Goal: Find specific fact: Find specific fact

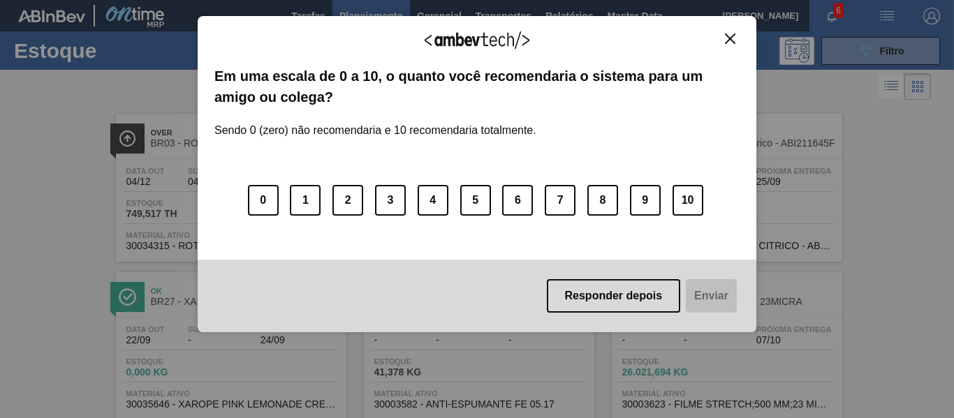
click at [733, 29] on div "Agradecemos seu feedback! Em uma escala de 0 a 10, o quanto você recomendaria o…" at bounding box center [477, 174] width 559 height 317
click at [728, 41] on img "Close" at bounding box center [730, 39] width 10 height 10
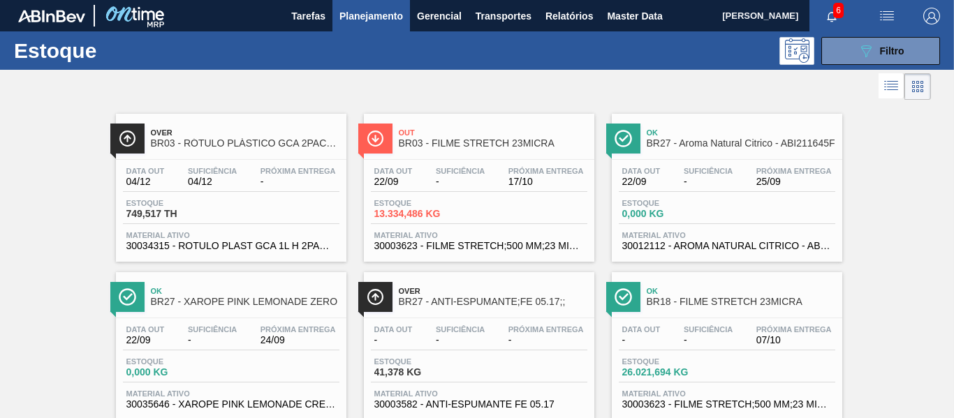
click at [364, 17] on span "Planejamento" at bounding box center [371, 16] width 64 height 17
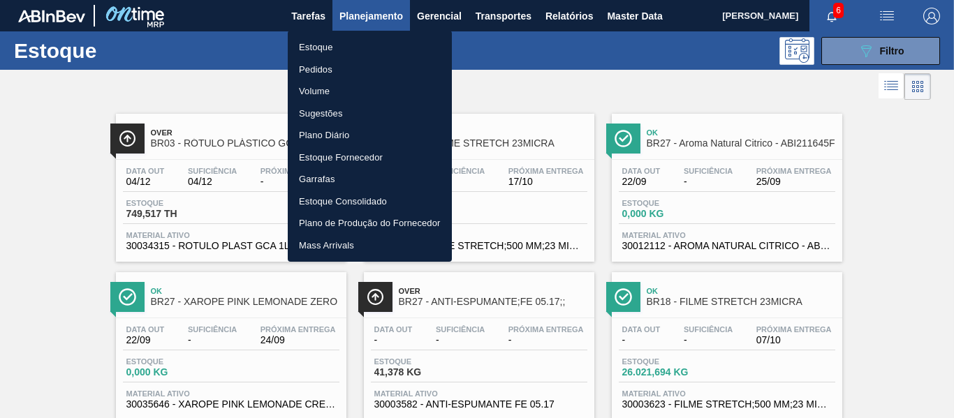
click at [648, 76] on div at bounding box center [477, 209] width 954 height 418
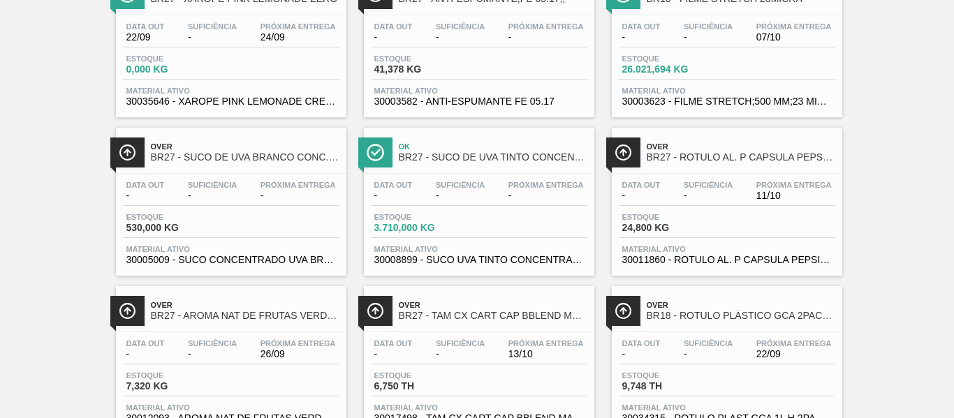
scroll to position [233, 0]
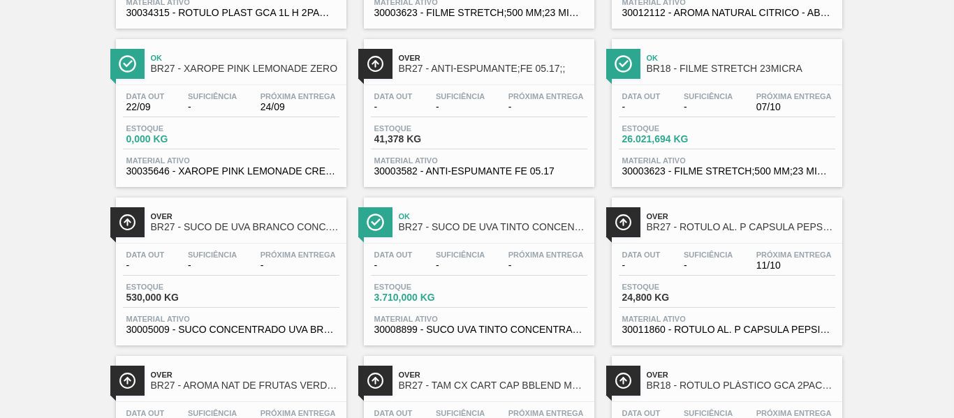
click at [233, 130] on div "Estoque 0,000 KG" at bounding box center [231, 136] width 216 height 25
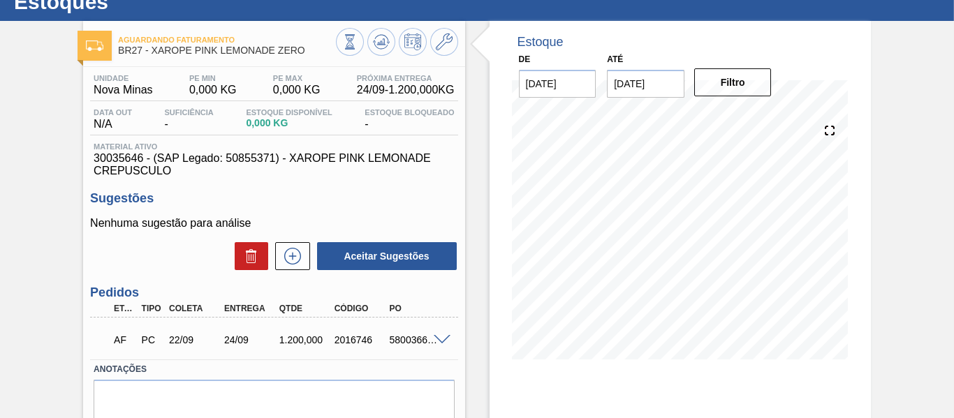
scroll to position [140, 0]
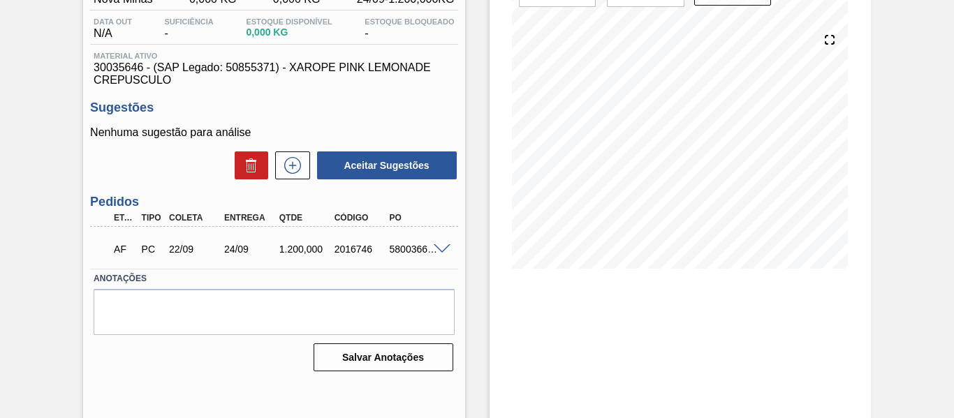
click at [401, 247] on div "5800366732" at bounding box center [415, 249] width 59 height 11
copy div "5800366732"
